Goal: Navigation & Orientation: Find specific page/section

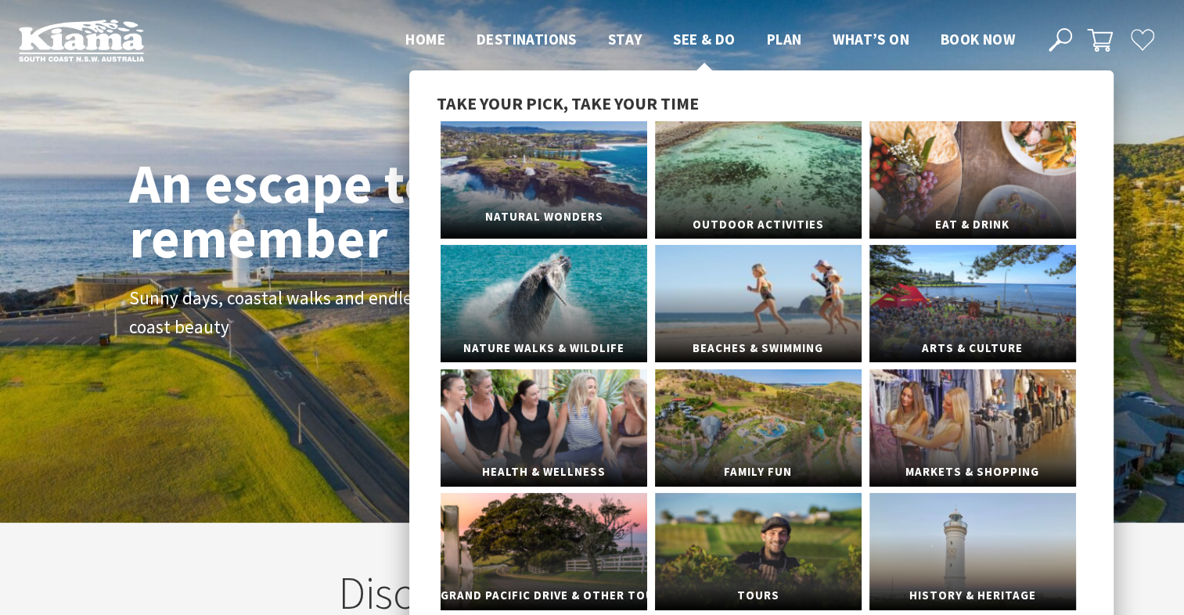
click at [567, 195] on link "Natural Wonders" at bounding box center [544, 179] width 207 height 117
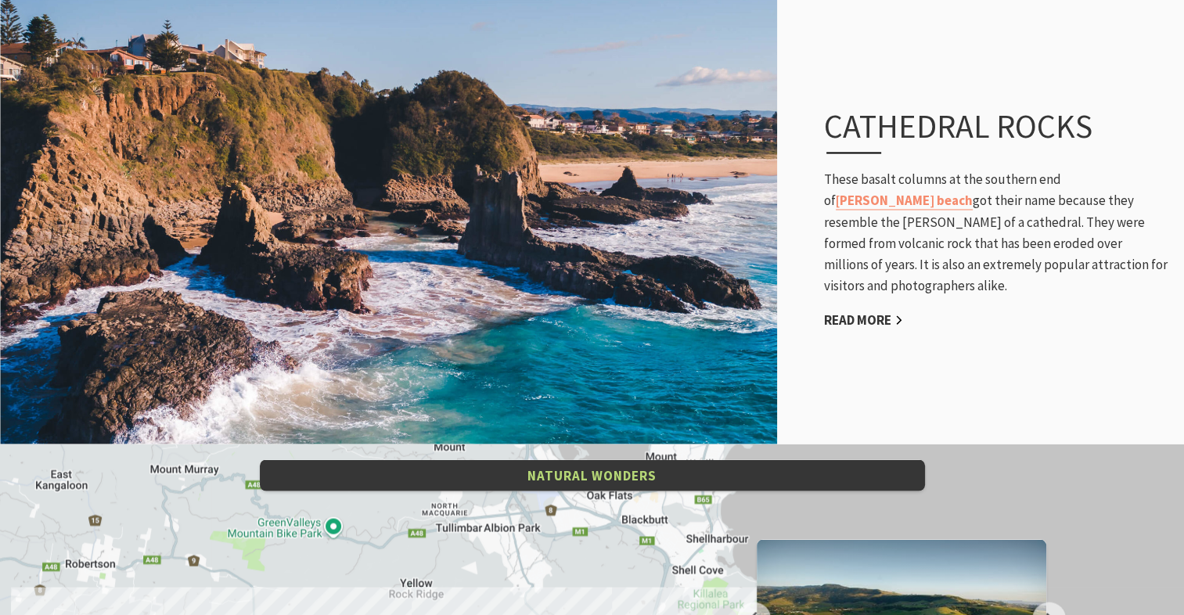
scroll to position [2590, 0]
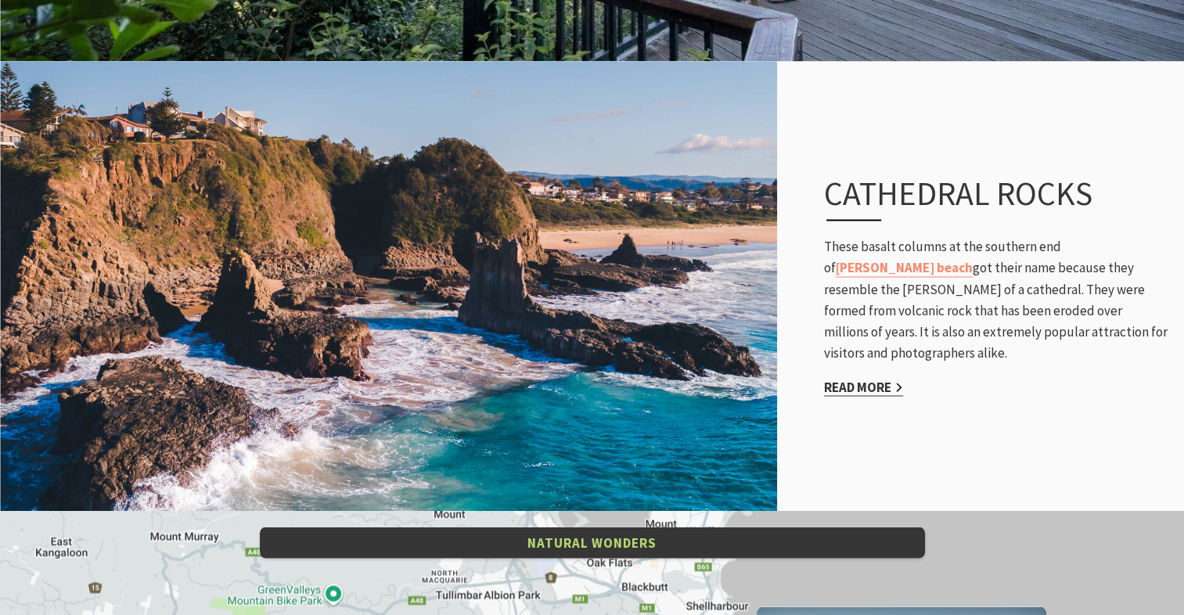
click at [883, 378] on link "Read More" at bounding box center [863, 387] width 79 height 18
